Goal: Task Accomplishment & Management: Manage account settings

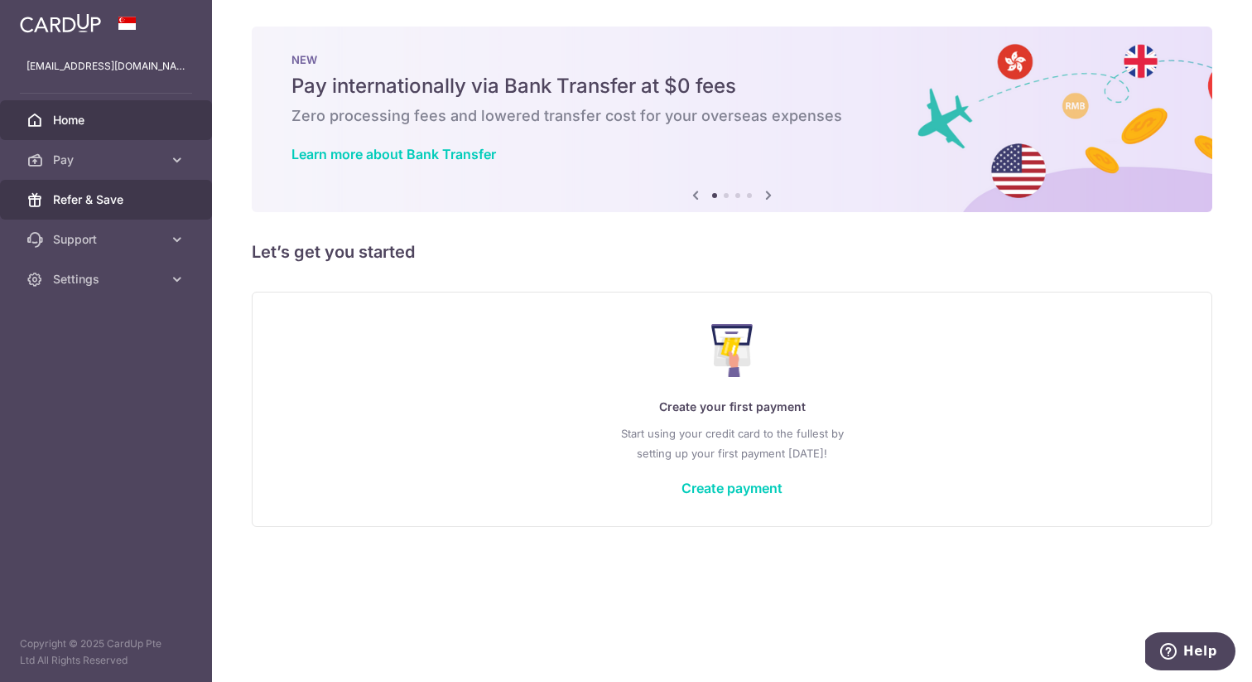
click at [131, 200] on span "Refer & Save" at bounding box center [107, 199] width 109 height 17
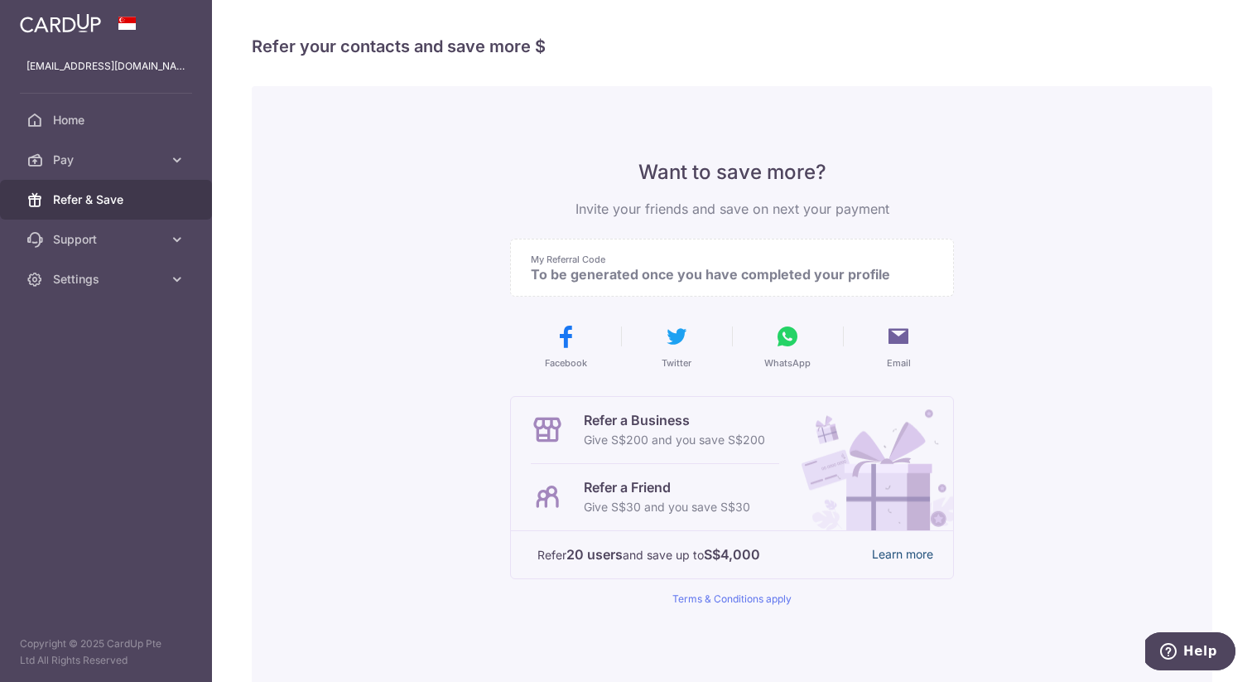
click at [919, 552] on link "Learn more" at bounding box center [902, 554] width 61 height 21
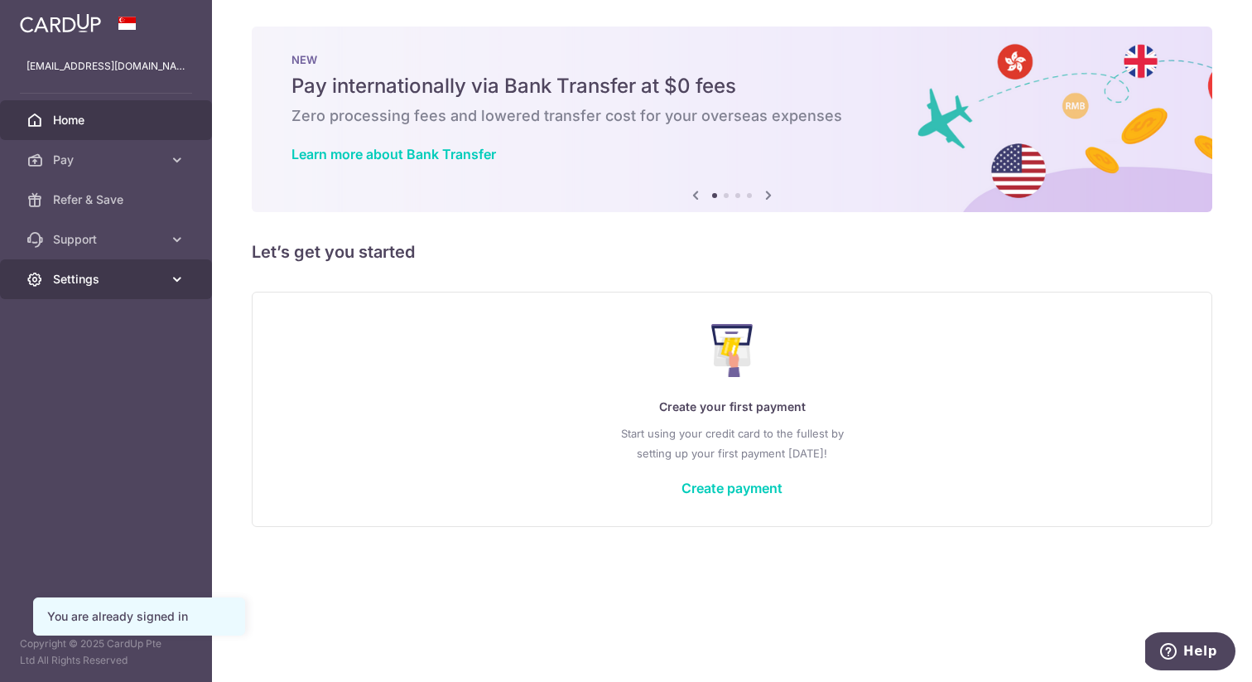
click at [167, 275] on link "Settings" at bounding box center [106, 279] width 212 height 40
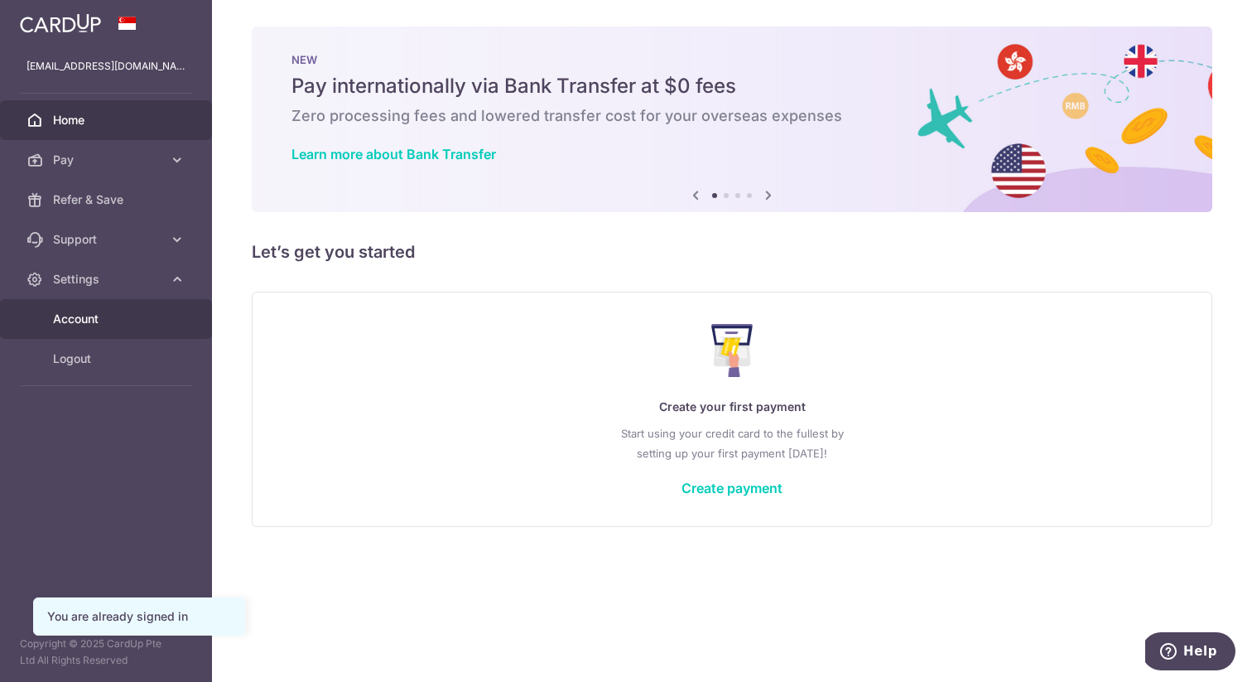
click at [159, 315] on span "Account" at bounding box center [107, 319] width 109 height 17
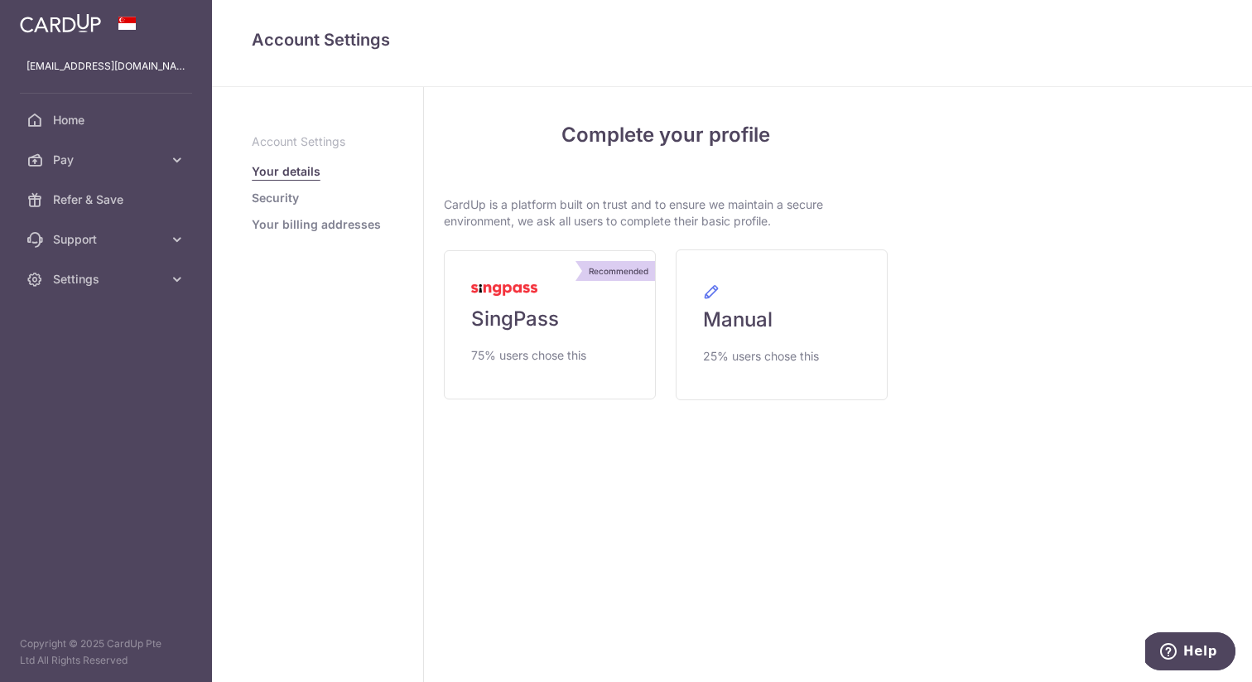
click at [284, 195] on link "Security" at bounding box center [275, 198] width 47 height 17
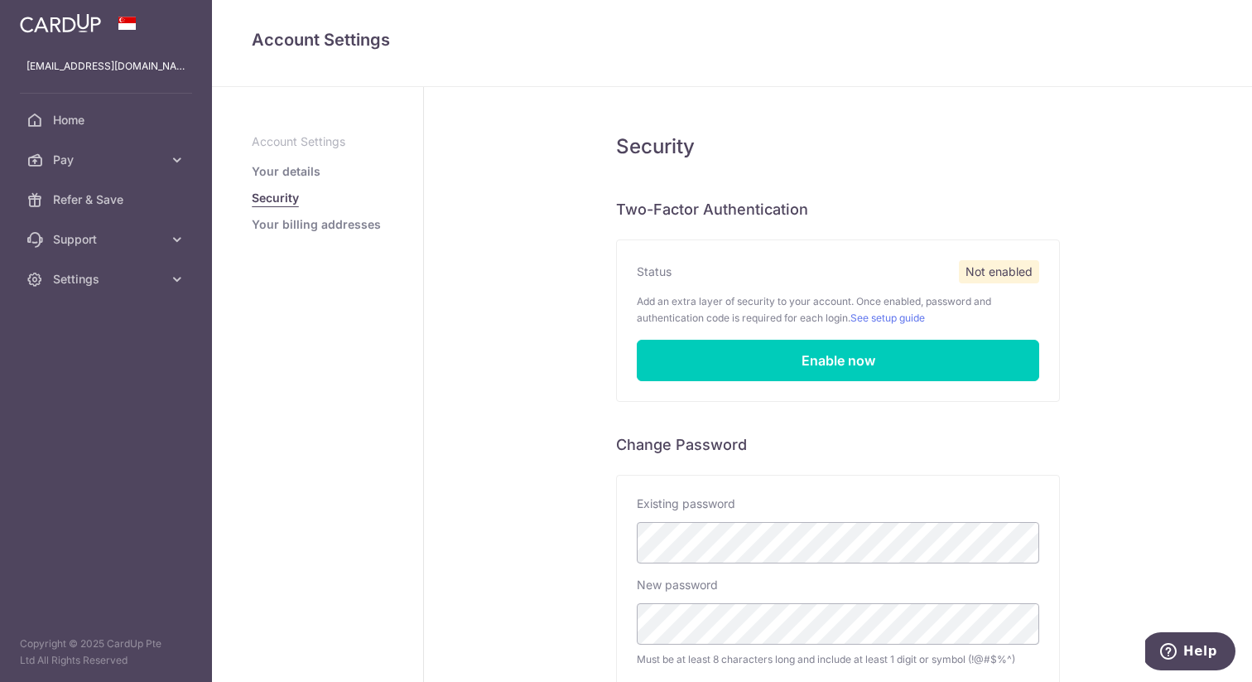
click at [285, 224] on link "Your billing addresses" at bounding box center [316, 224] width 129 height 17
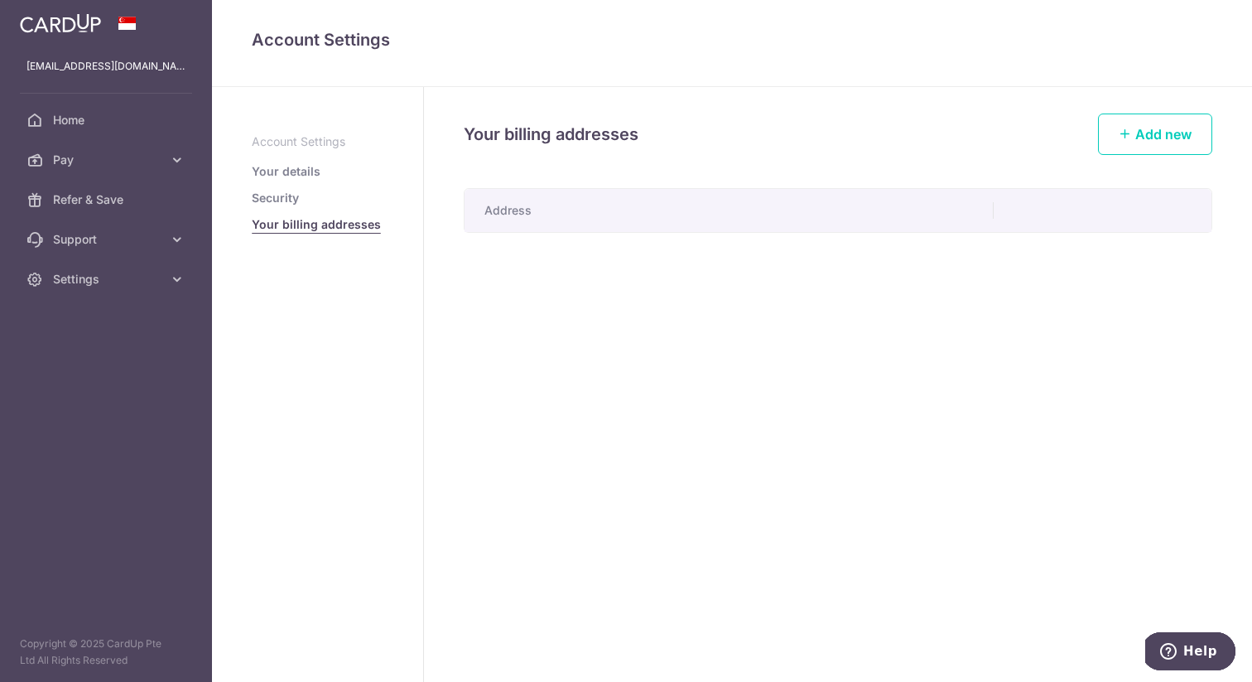
click at [285, 186] on ul "Account Settings Your details Security Your billing addresses" at bounding box center [318, 182] width 132 height 99
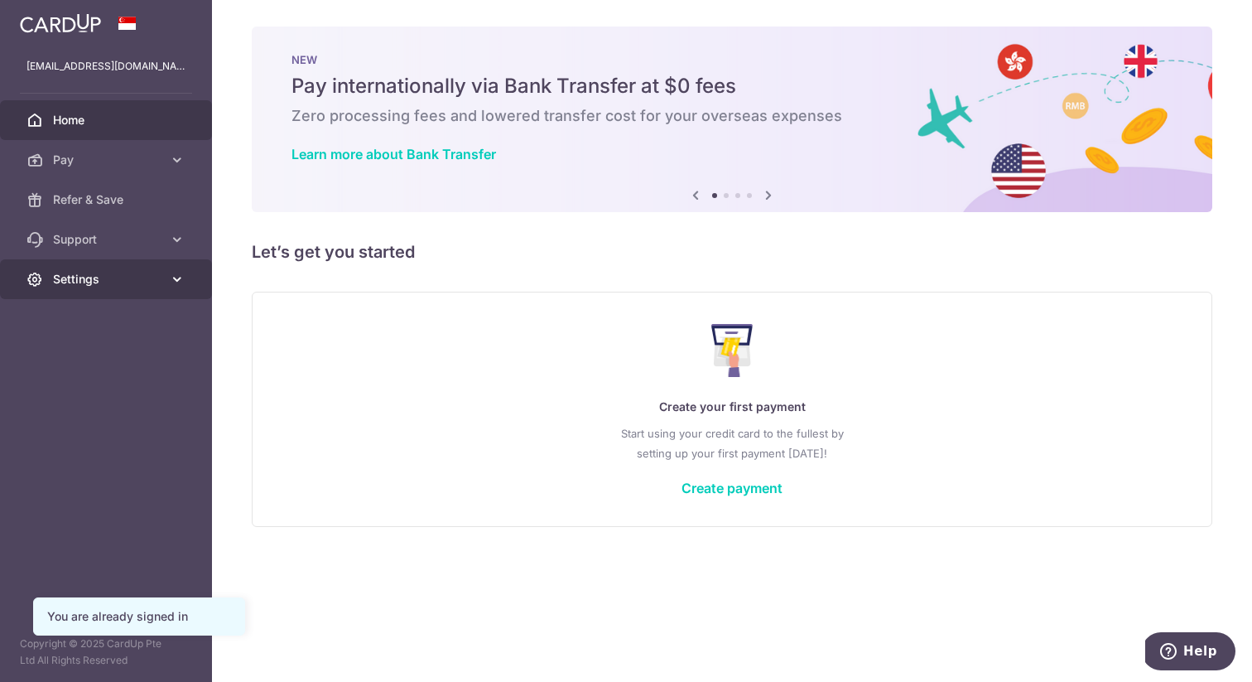
click at [80, 286] on span "Settings" at bounding box center [107, 279] width 109 height 17
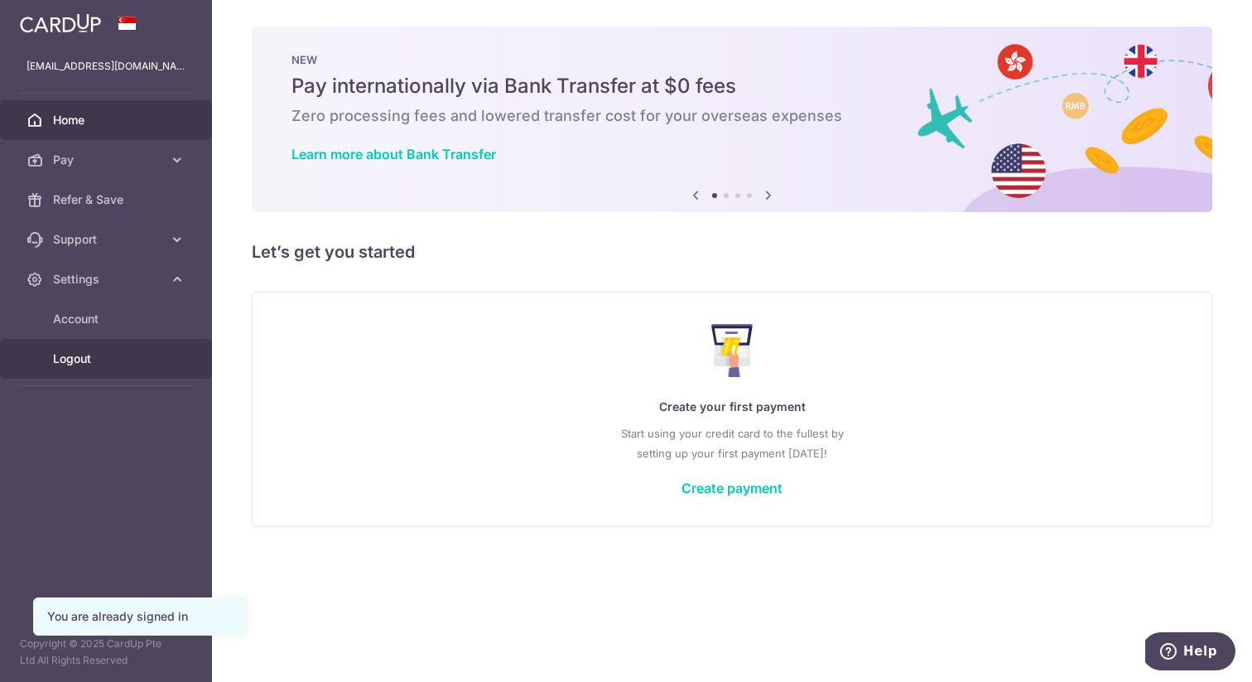
click at [104, 371] on link "Logout" at bounding box center [106, 359] width 212 height 40
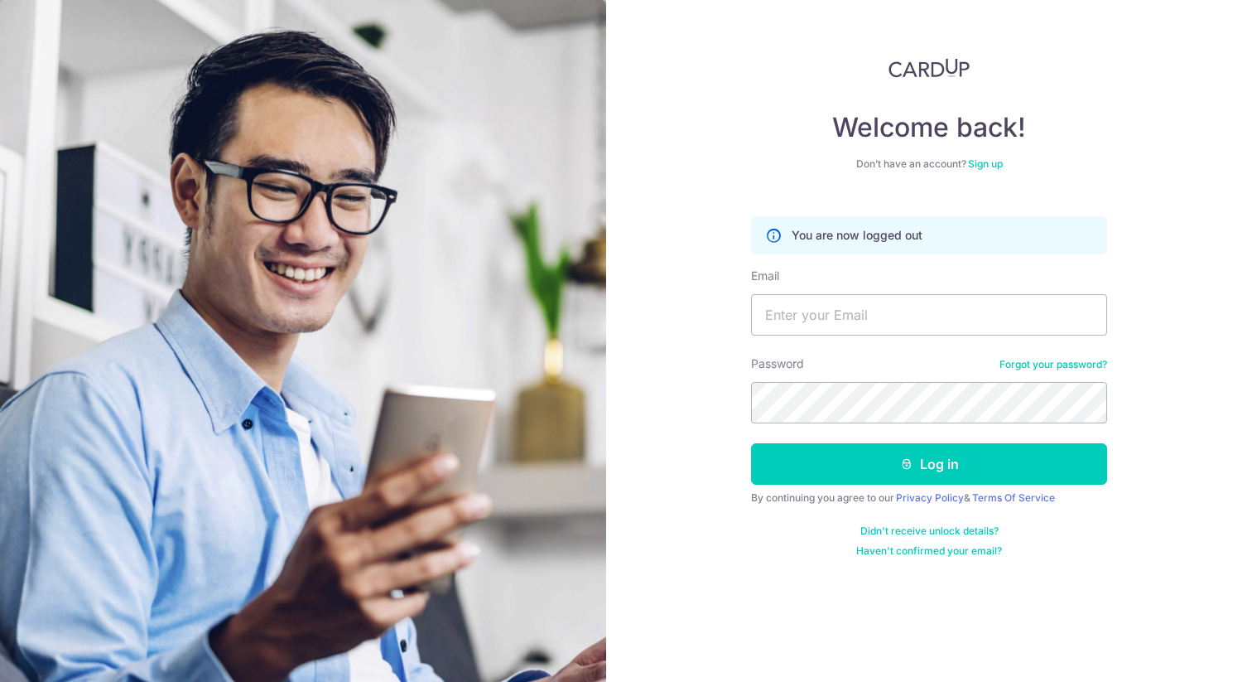
click at [981, 161] on link "Sign up" at bounding box center [985, 163] width 35 height 12
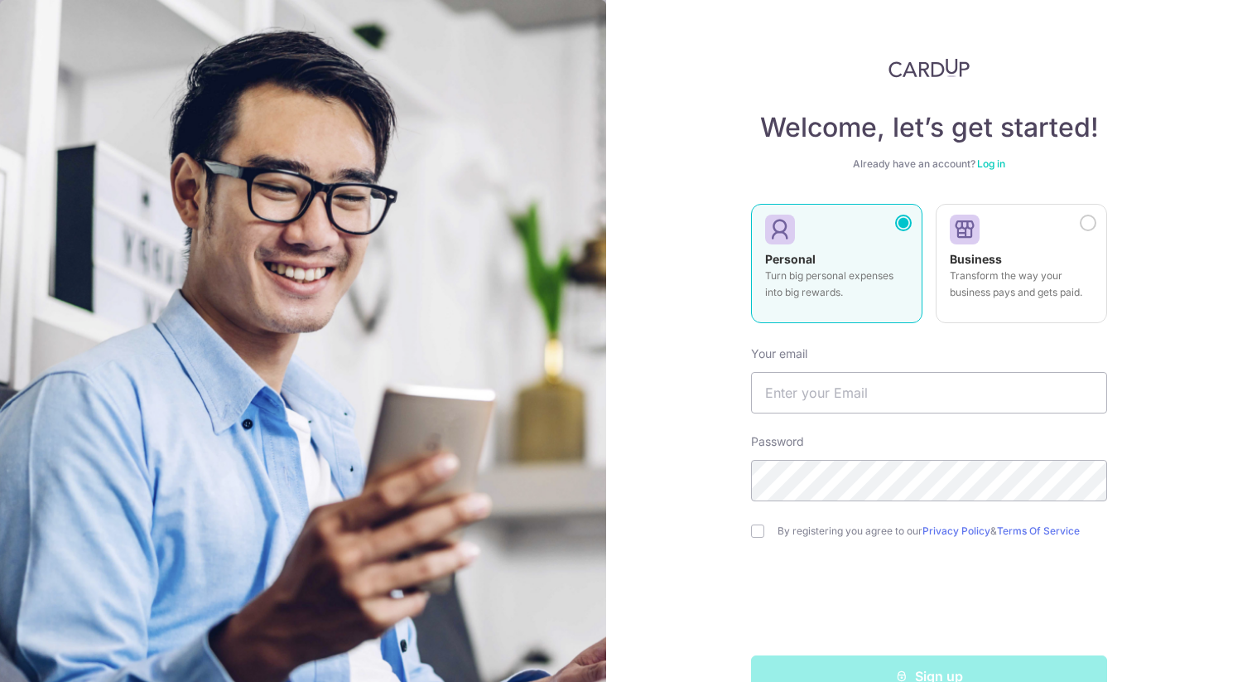
scroll to position [41, 0]
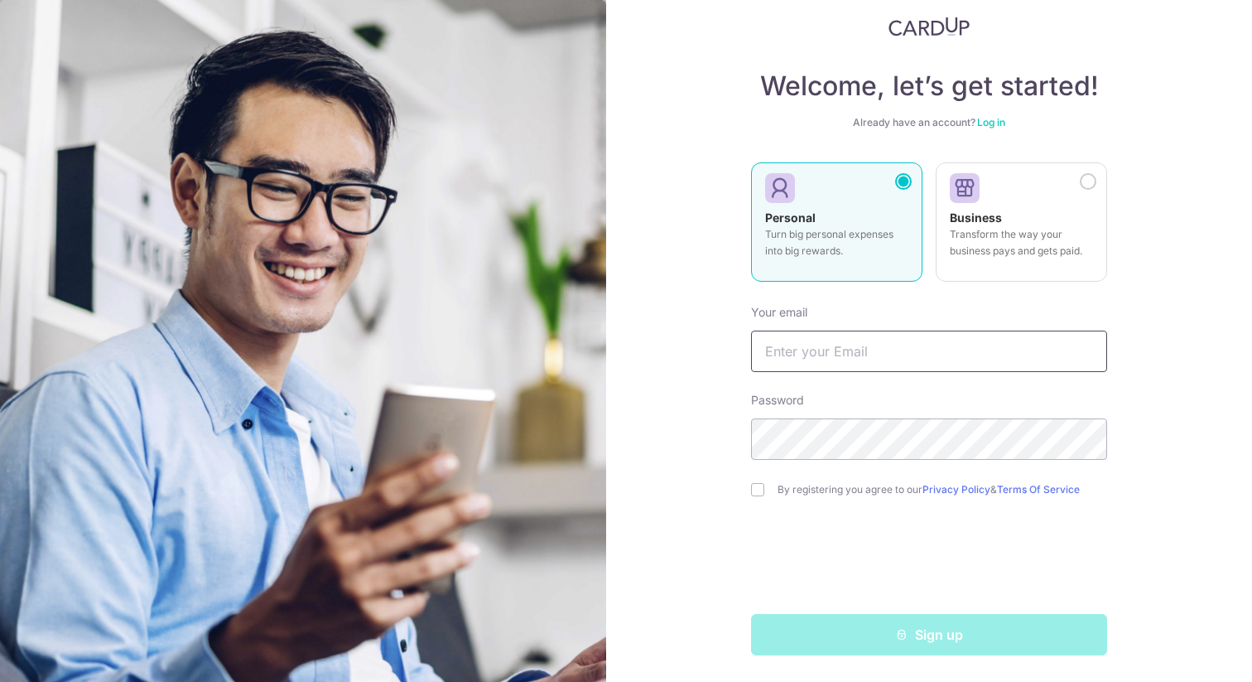
click at [860, 368] on input "text" at bounding box center [929, 351] width 356 height 41
type input "rusxdee@gmail.com"
click at [764, 493] on input "checkbox" at bounding box center [757, 489] width 13 height 13
checkbox input "true"
click at [992, 118] on link "Log in" at bounding box center [991, 122] width 28 height 12
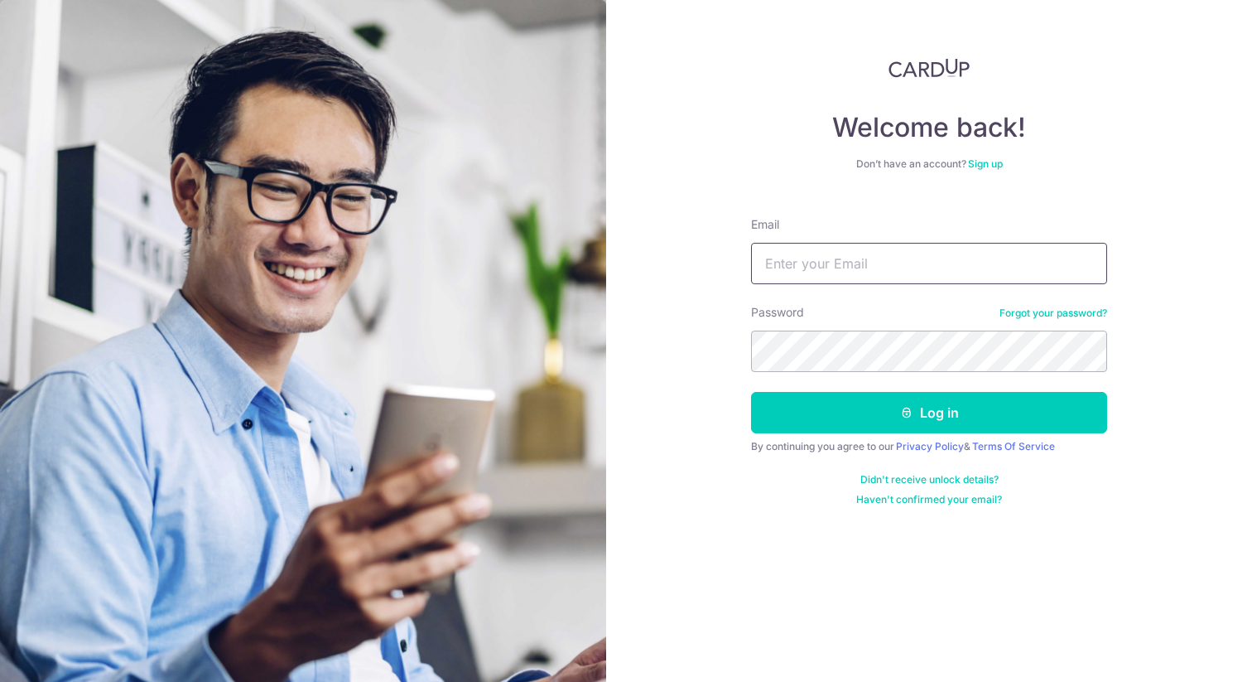
click at [949, 268] on input "Email" at bounding box center [929, 263] width 356 height 41
type input "[EMAIL_ADDRESS][DOMAIN_NAME]"
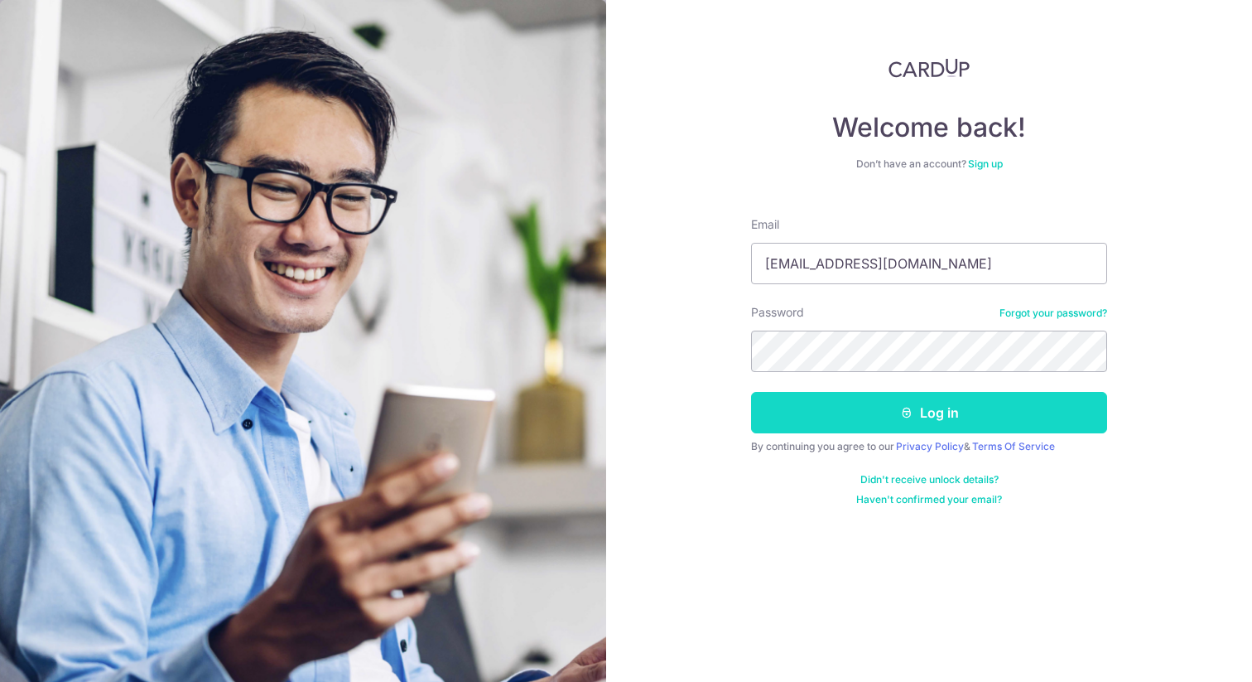
click at [876, 413] on button "Log in" at bounding box center [929, 412] width 356 height 41
